Goal: Information Seeking & Learning: Learn about a topic

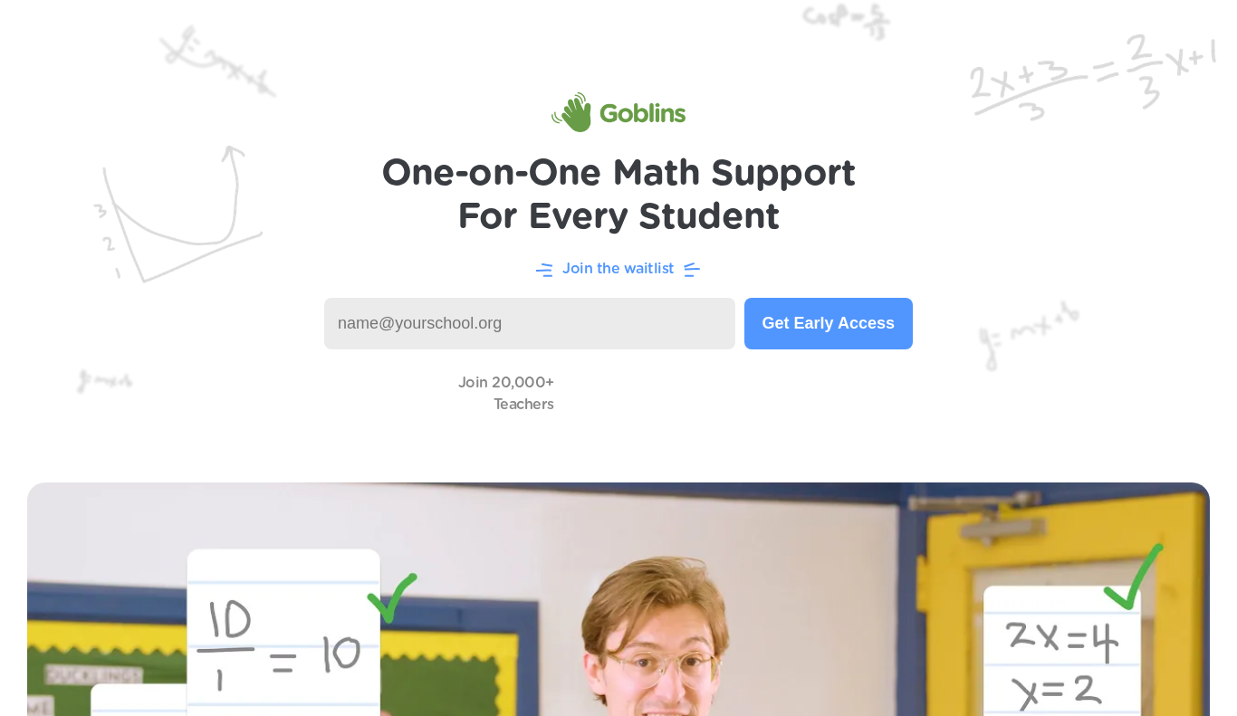
click at [566, 344] on input at bounding box center [529, 324] width 411 height 52
click at [774, 314] on button "Get Early Access" at bounding box center [828, 324] width 168 height 52
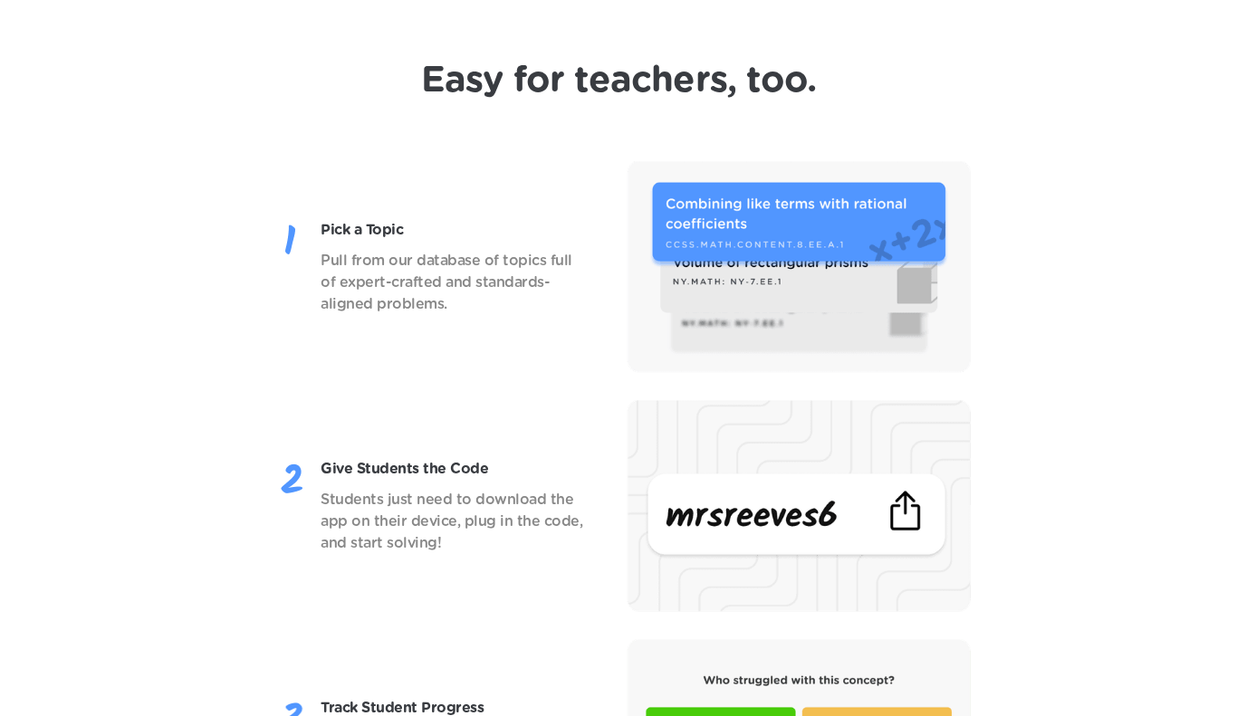
click at [40, 504] on div "Give Students the Code Students just need to download the app on their device, …" at bounding box center [618, 506] width 1164 height 212
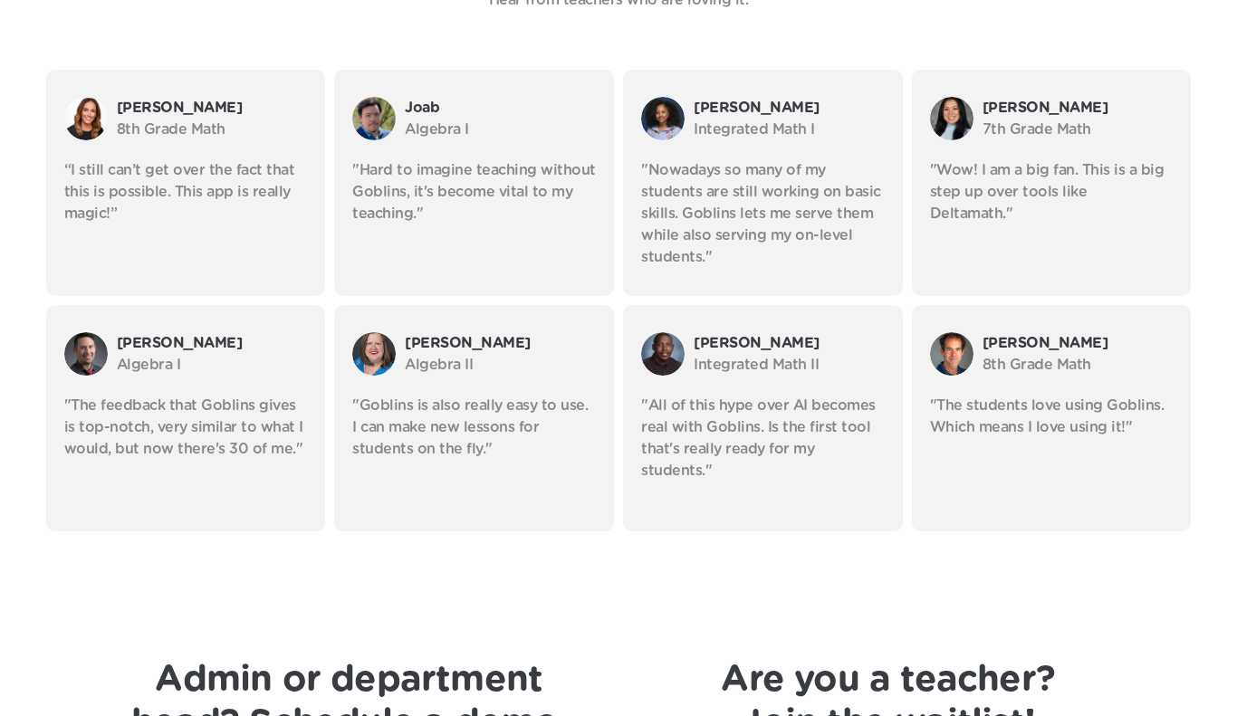
scroll to position [3282, 0]
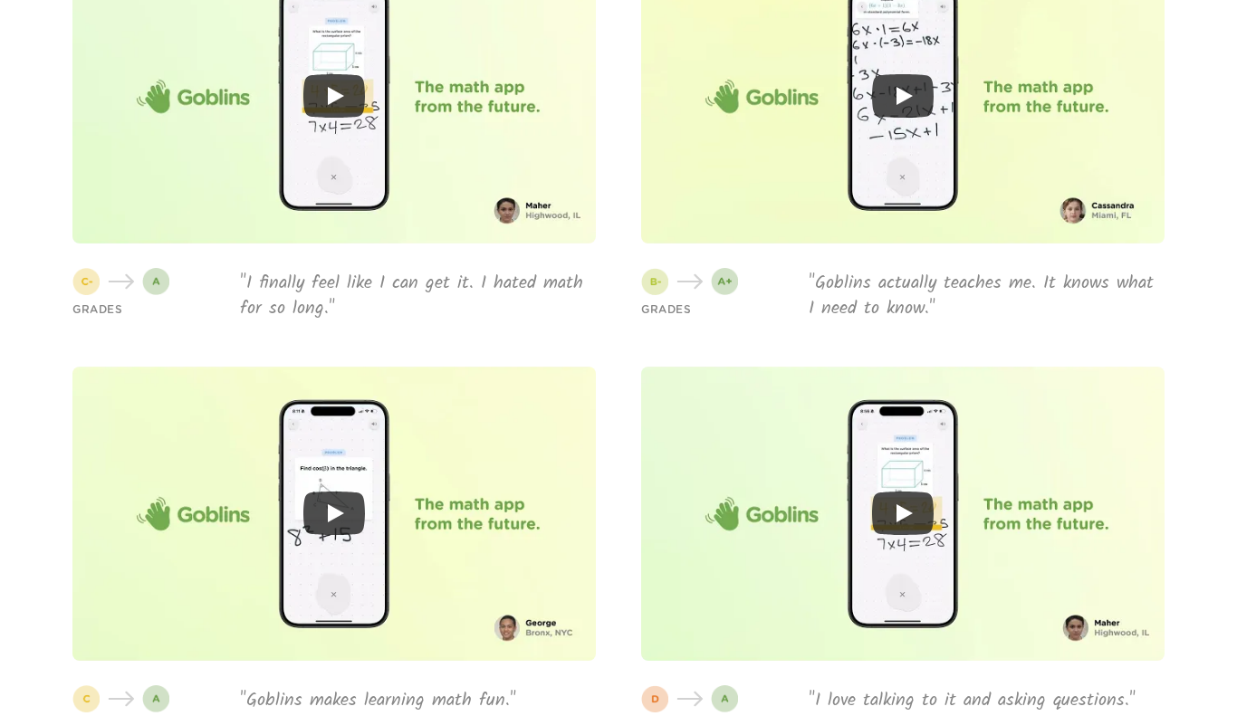
click at [54, 541] on div "GRADES "I finally feel like I can get it. I hated math for so long." GRADES "Go…" at bounding box center [618, 563] width 1164 height 1229
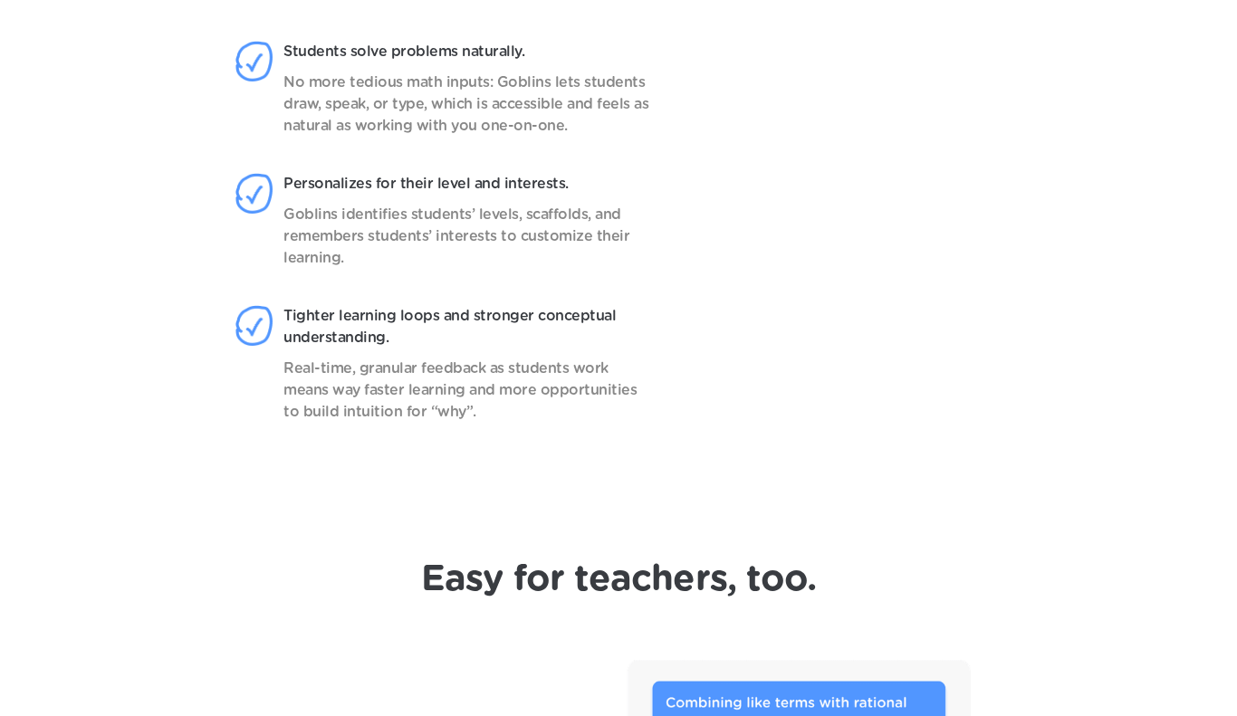
scroll to position [0, 0]
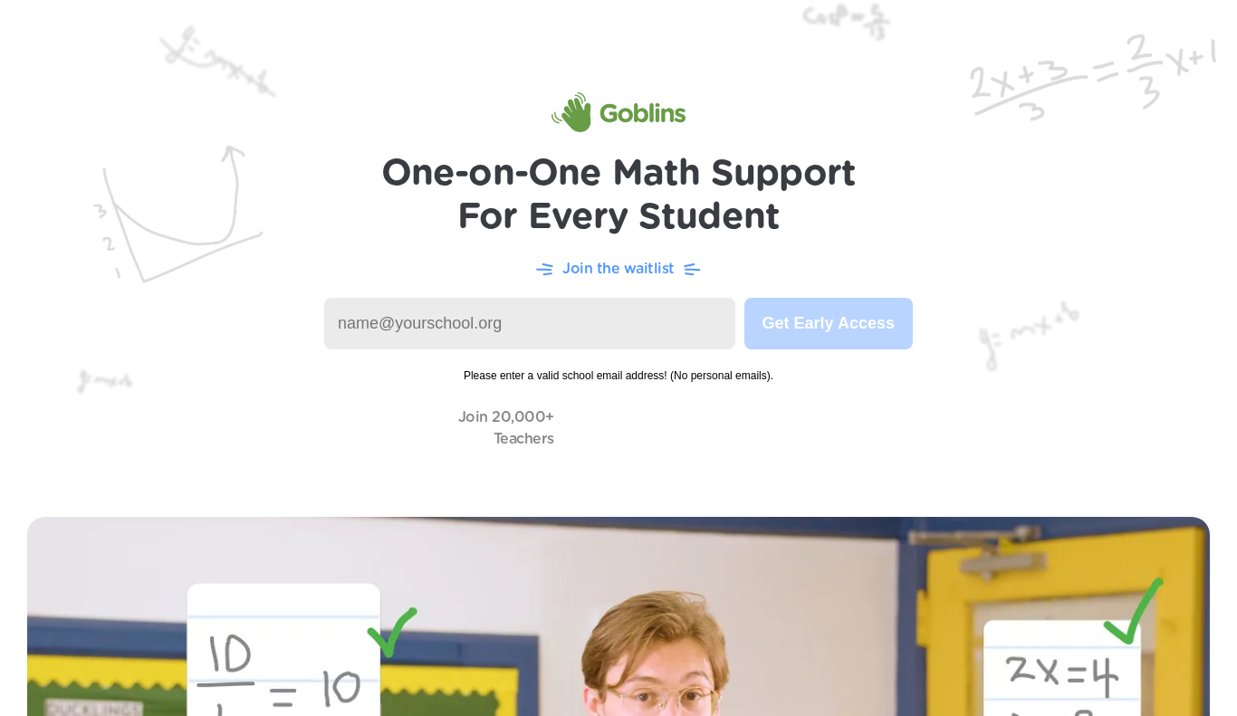
click at [624, 331] on input at bounding box center [529, 324] width 411 height 52
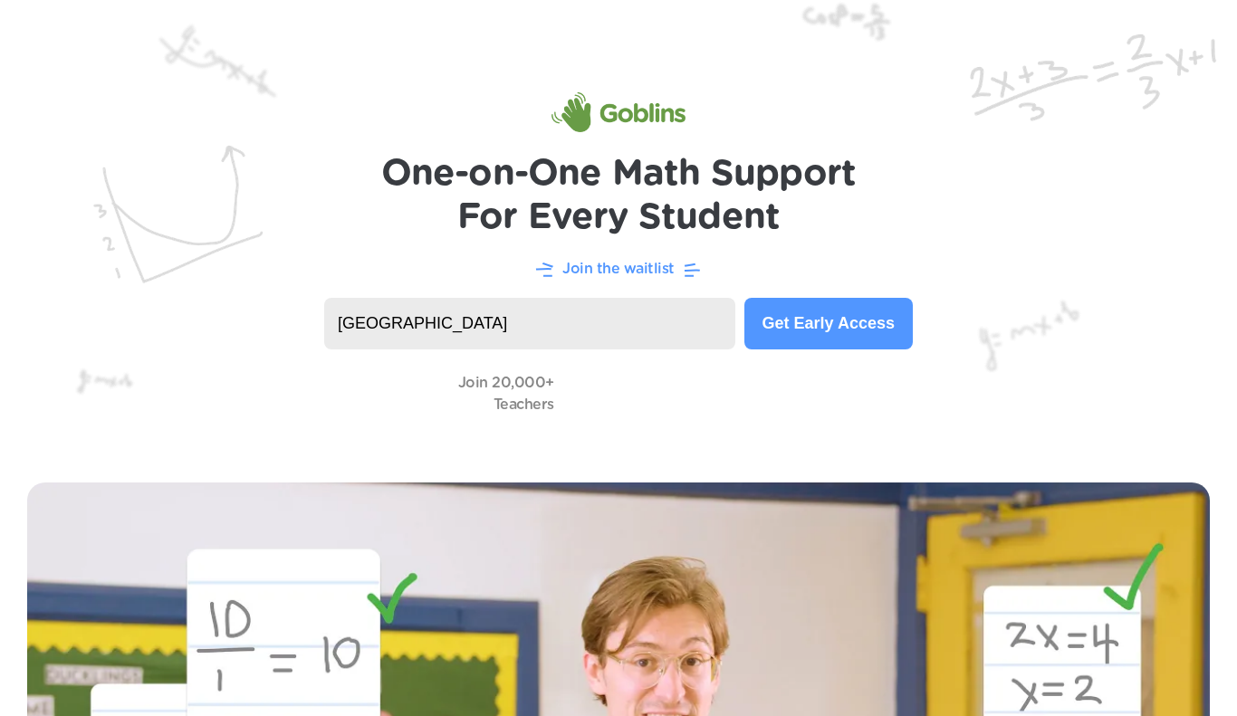
type input "[GEOGRAPHIC_DATA]"
click at [790, 326] on button "Get Early Access" at bounding box center [828, 324] width 168 height 52
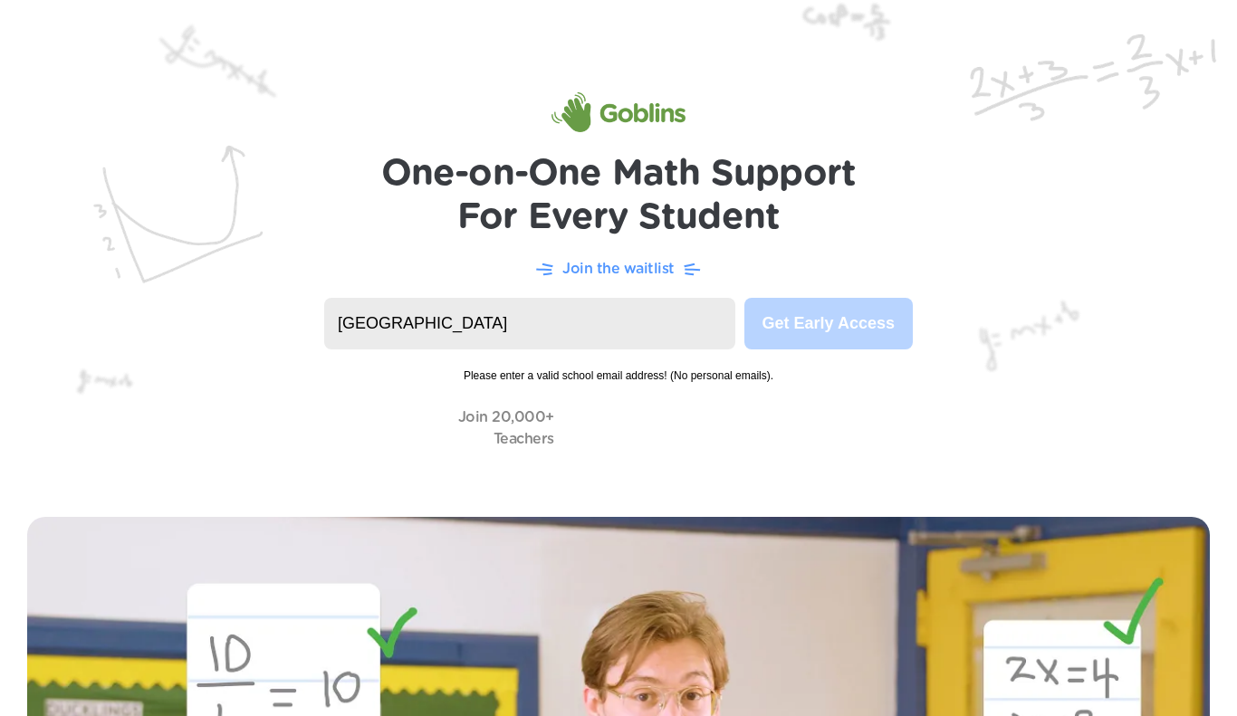
click at [641, 320] on input "[GEOGRAPHIC_DATA]" at bounding box center [529, 324] width 411 height 52
